Goal: Task Accomplishment & Management: Complete application form

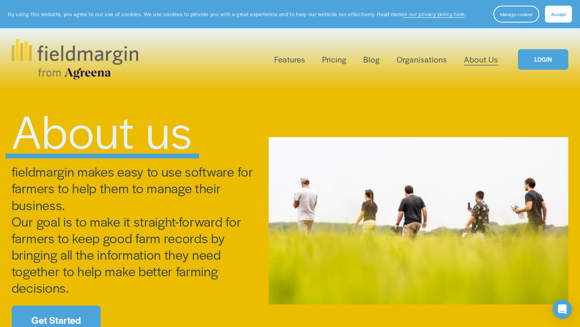
click at [544, 66] on link "LOGIN" at bounding box center [543, 59] width 50 height 21
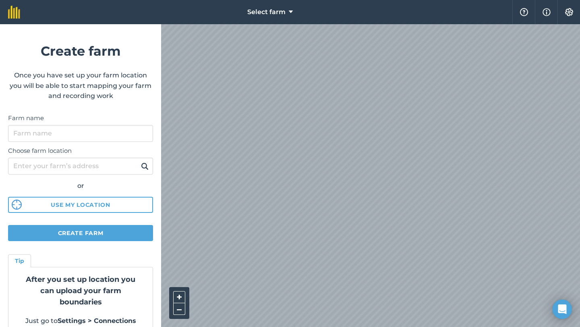
click at [96, 146] on label "Choose farm location" at bounding box center [80, 151] width 145 height 10
click at [96, 158] on input "Choose farm location" at bounding box center [80, 166] width 145 height 17
click at [90, 131] on input "Farm name" at bounding box center [80, 133] width 145 height 17
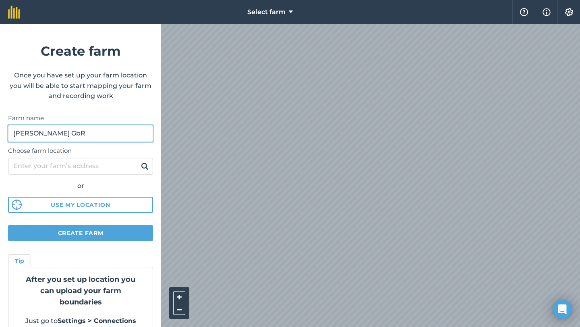
type input "[PERSON_NAME] GbR"
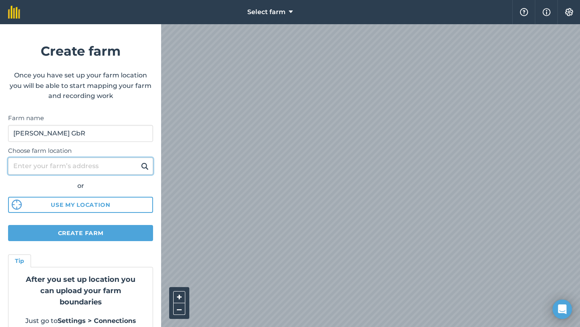
click at [81, 166] on input "Choose farm location" at bounding box center [80, 166] width 145 height 17
type input "Velgast"
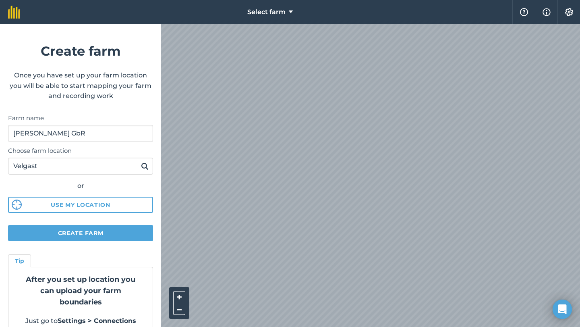
click at [143, 168] on img at bounding box center [145, 166] width 8 height 10
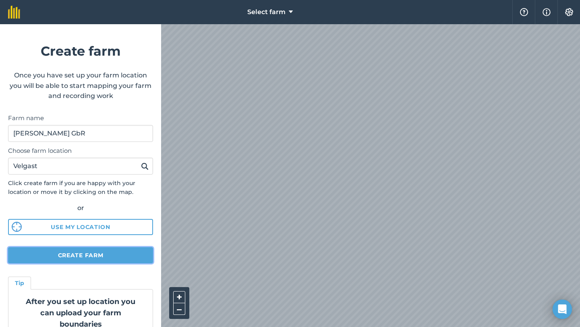
click at [98, 257] on button "Create farm" at bounding box center [80, 255] width 145 height 16
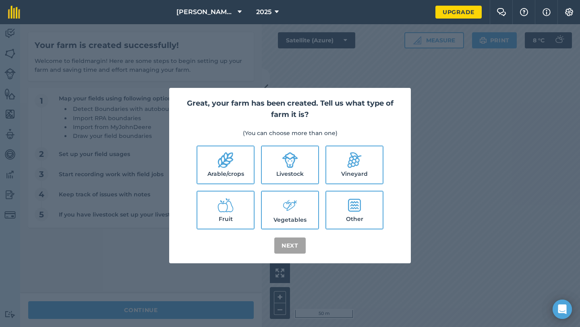
click at [220, 170] on label "Arable/crops" at bounding box center [226, 164] width 56 height 37
checkbox input "true"
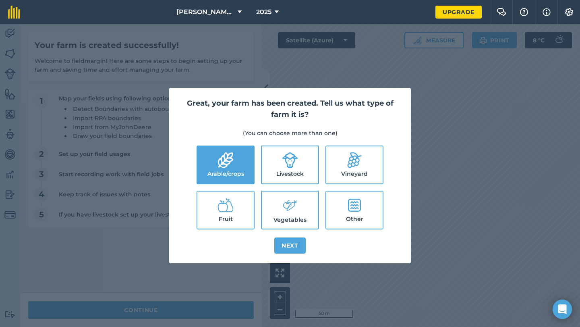
click at [286, 169] on label "Livestock" at bounding box center [290, 164] width 56 height 37
checkbox input "true"
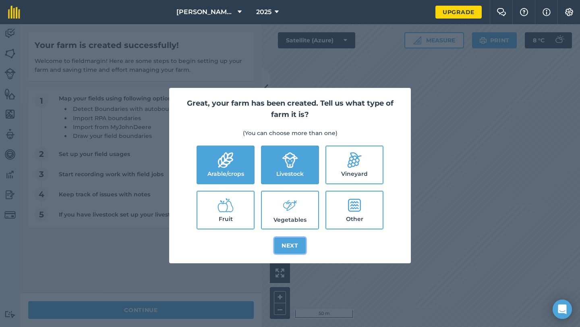
click at [293, 247] on button "Next" at bounding box center [289, 245] width 31 height 16
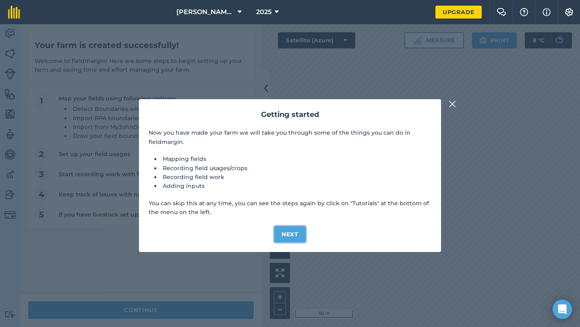
click at [291, 233] on button "Next" at bounding box center [289, 234] width 31 height 16
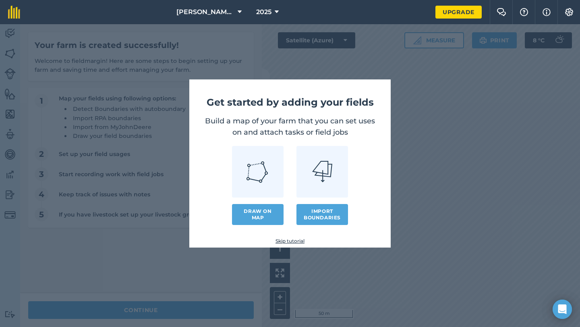
click at [329, 175] on img at bounding box center [322, 171] width 20 height 21
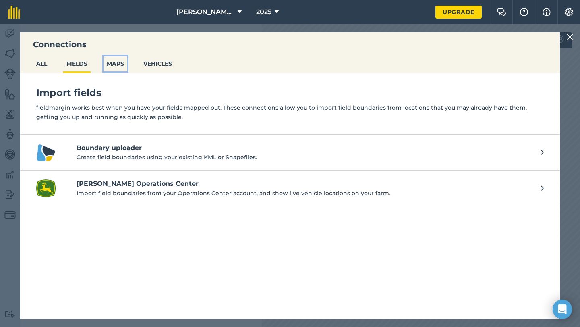
click at [111, 61] on button "MAPS" at bounding box center [116, 63] width 24 height 15
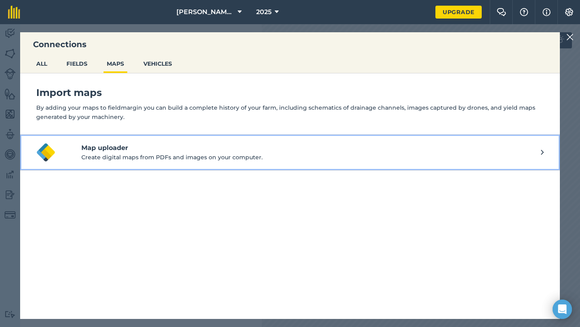
click at [106, 161] on p "Create digital maps from PDFs and images on your computer." at bounding box center [311, 157] width 460 height 9
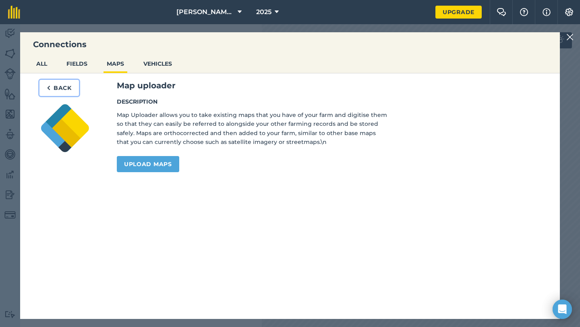
click at [56, 87] on button "Back" at bounding box center [60, 88] width 40 height 16
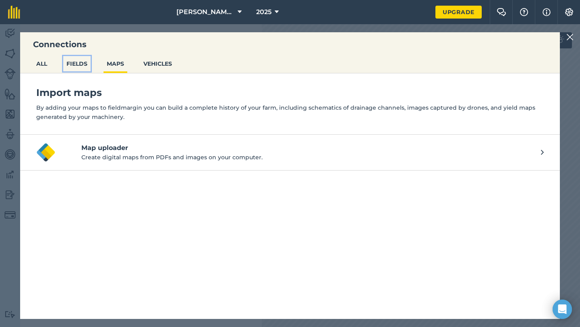
click at [79, 67] on button "FIELDS" at bounding box center [76, 63] width 27 height 15
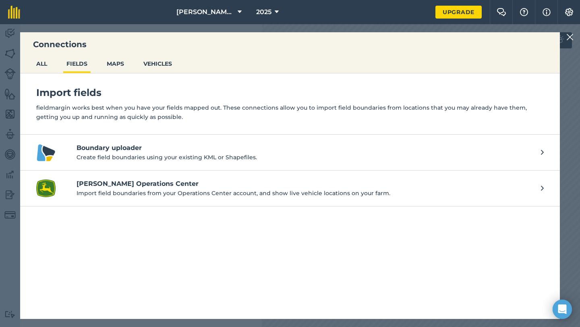
click at [156, 148] on h4 "Boundary uploader" at bounding box center [305, 148] width 457 height 10
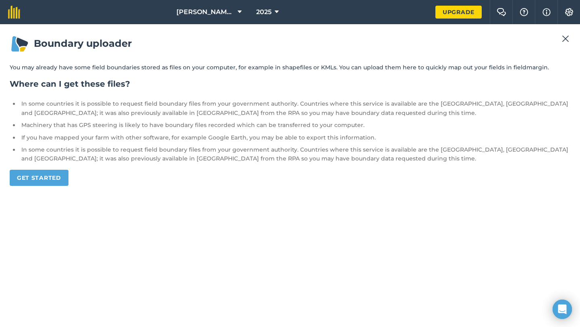
click at [564, 40] on img at bounding box center [565, 39] width 7 height 10
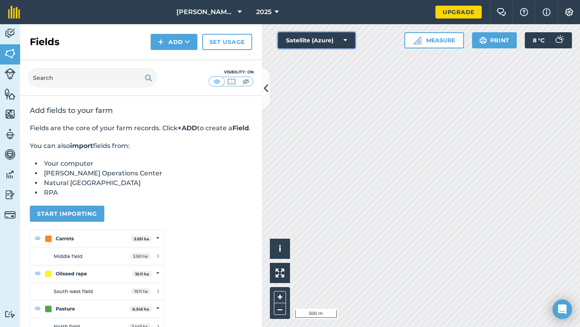
click at [346, 40] on icon at bounding box center [346, 40] width 4 height 8
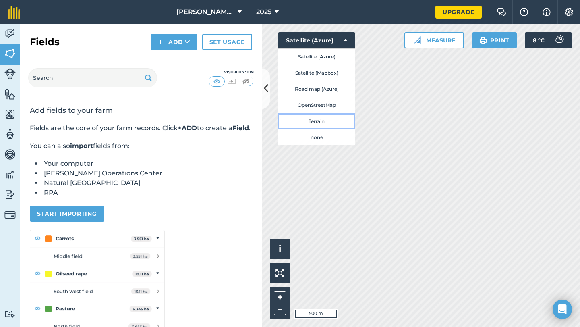
click at [317, 124] on button "Terrain" at bounding box center [316, 121] width 77 height 16
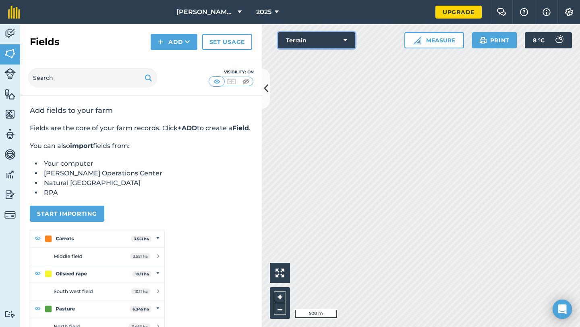
click at [347, 43] on icon at bounding box center [346, 40] width 4 height 8
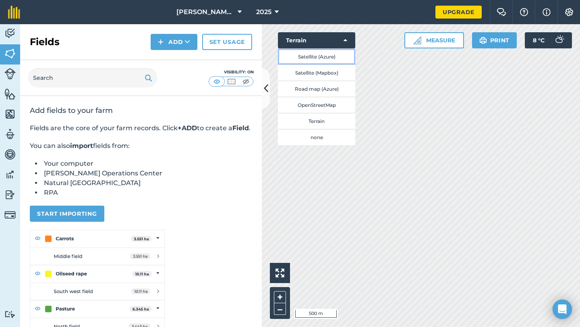
click at [328, 58] on button "Satellite (Azure)" at bounding box center [316, 56] width 77 height 16
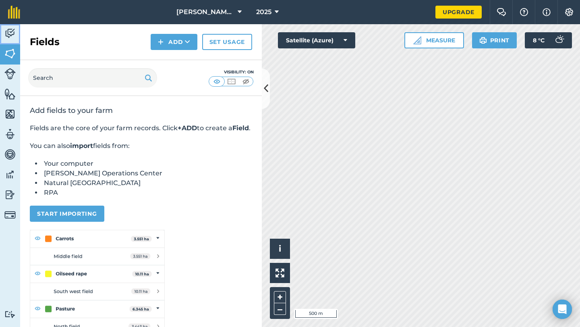
click at [9, 35] on img at bounding box center [9, 33] width 11 height 12
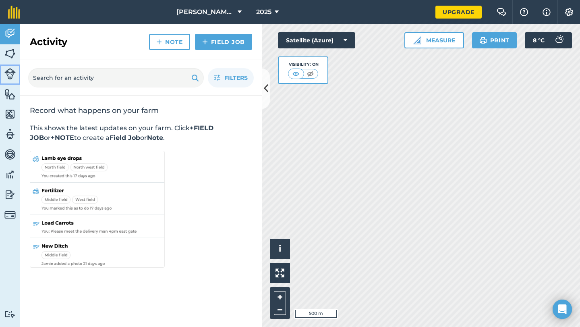
click at [8, 77] on img at bounding box center [9, 73] width 11 height 11
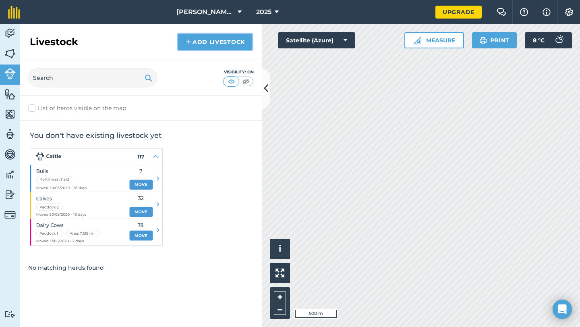
click at [213, 45] on link "Add Livestock" at bounding box center [215, 42] width 74 height 16
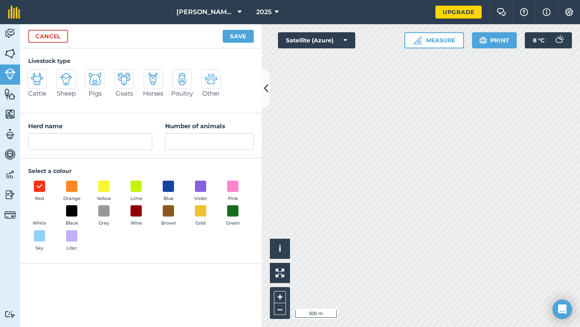
click at [37, 84] on img at bounding box center [37, 79] width 13 height 13
click at [33, 75] on input "Cattle" at bounding box center [30, 71] width 5 height 5
radio input "true"
type input "Cattle"
click at [193, 133] on input "Number of animals" at bounding box center [209, 141] width 89 height 17
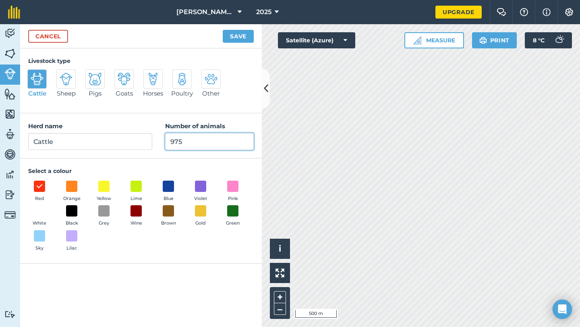
type input "975"
click at [239, 35] on button "Save" at bounding box center [238, 36] width 31 height 13
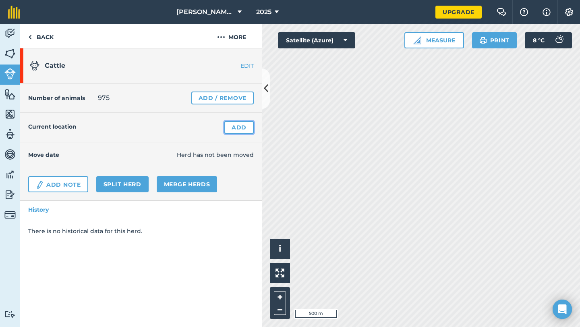
click at [237, 132] on link "Add" at bounding box center [239, 127] width 29 height 13
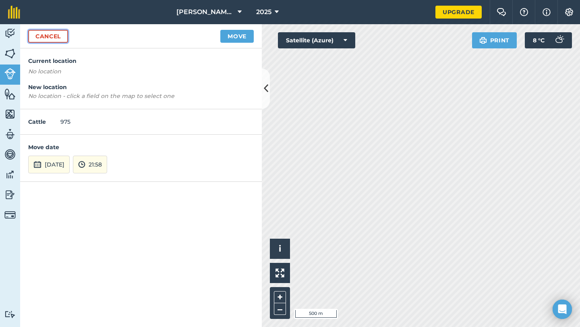
click at [54, 35] on link "Cancel" at bounding box center [48, 36] width 40 height 13
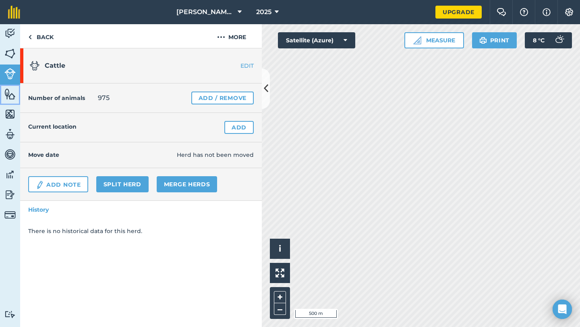
click at [9, 91] on img at bounding box center [9, 94] width 11 height 12
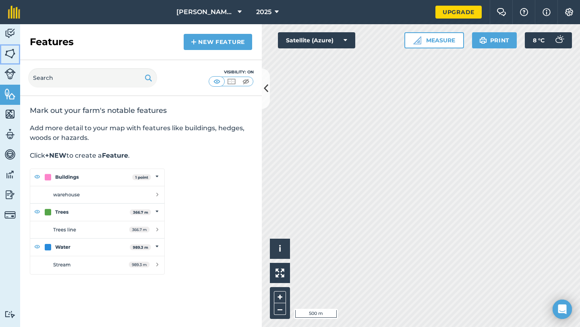
click at [13, 56] on img at bounding box center [9, 54] width 11 height 12
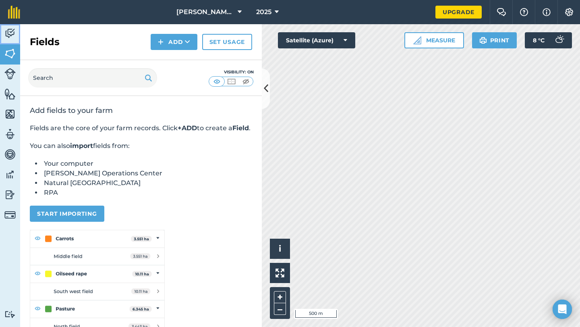
click at [13, 28] on img at bounding box center [9, 33] width 11 height 12
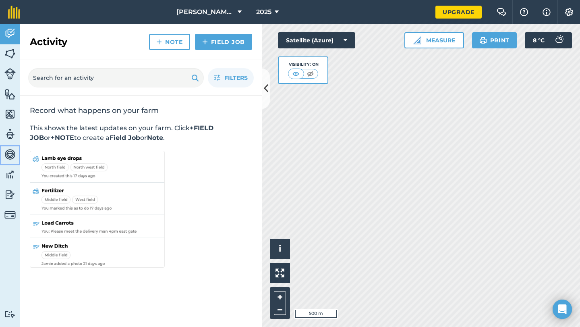
click at [12, 154] on img at bounding box center [9, 154] width 11 height 12
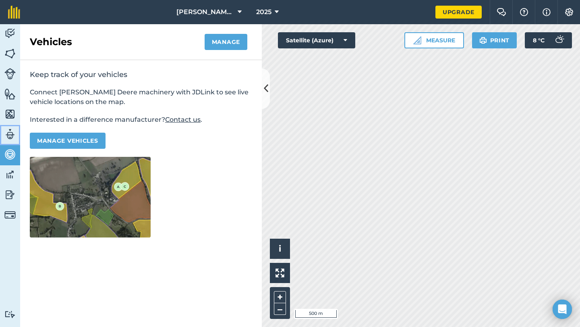
click at [7, 137] on img at bounding box center [9, 134] width 11 height 12
select select "MEMBER"
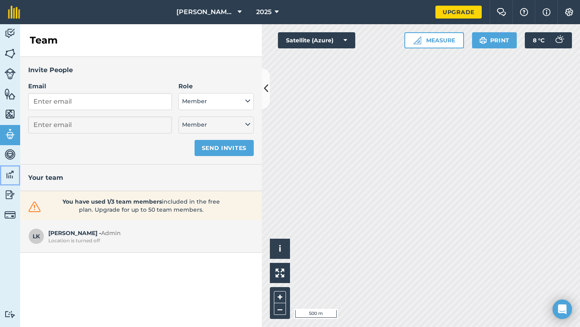
click at [7, 173] on img at bounding box center [9, 174] width 11 height 12
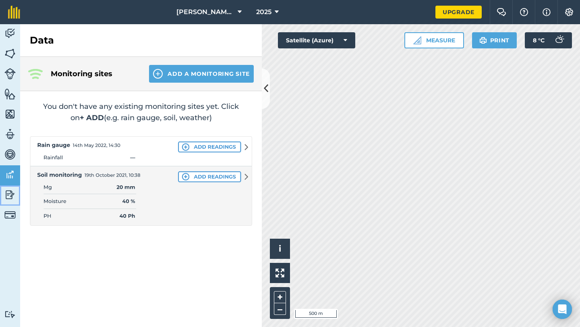
click at [10, 196] on img at bounding box center [9, 195] width 11 height 12
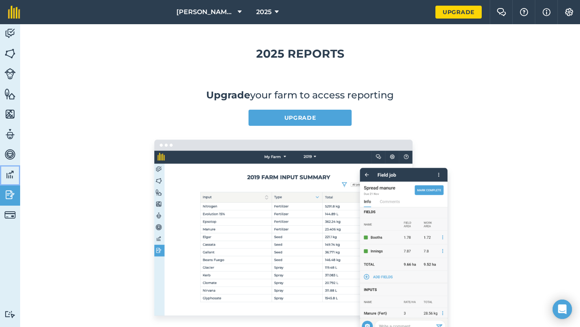
click at [7, 174] on img at bounding box center [9, 174] width 11 height 12
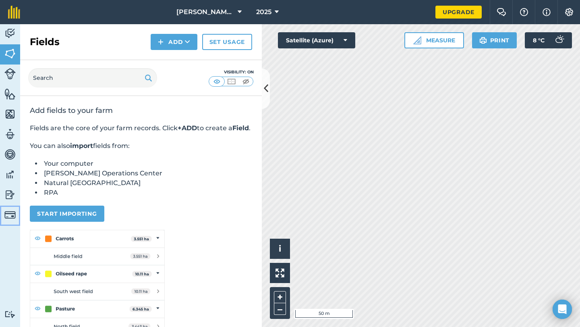
click at [8, 216] on img at bounding box center [9, 214] width 11 height 11
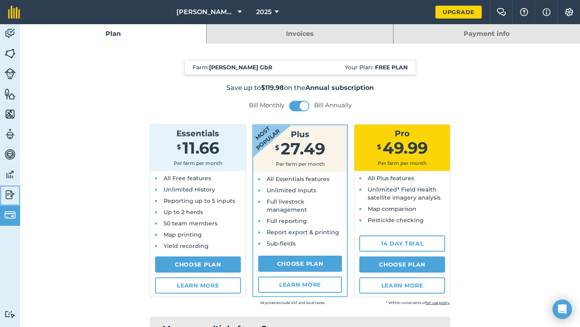
click at [8, 201] on link "Reporting" at bounding box center [10, 195] width 20 height 20
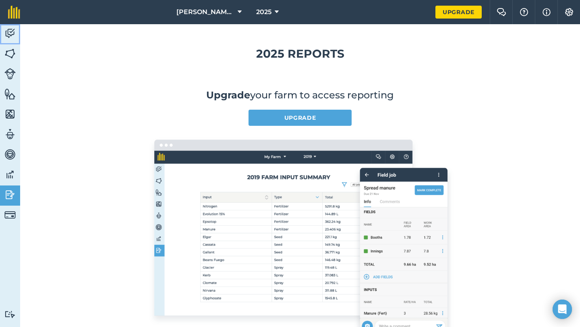
click at [8, 35] on img at bounding box center [9, 33] width 11 height 12
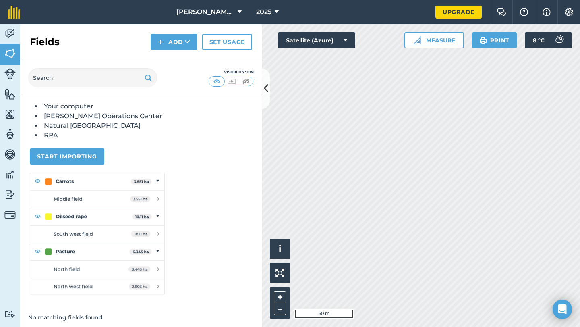
scroll to position [70, 0]
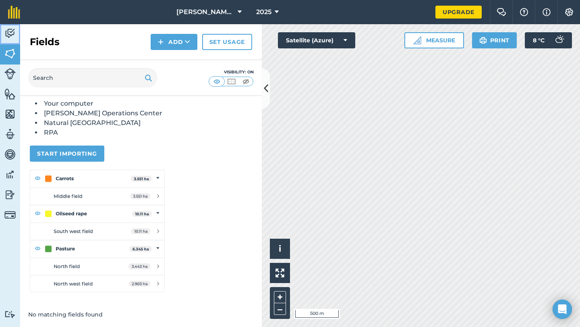
click at [10, 29] on img at bounding box center [9, 33] width 11 height 12
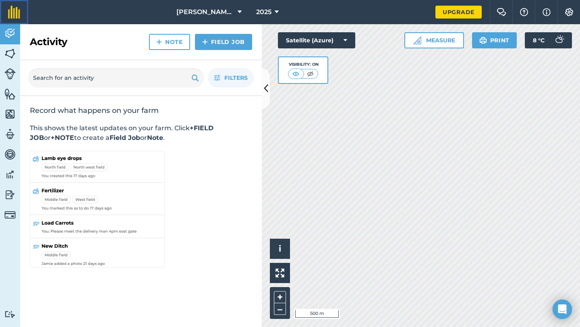
click at [22, 4] on link at bounding box center [14, 12] width 28 height 24
